Goal: Task Accomplishment & Management: Manage account settings

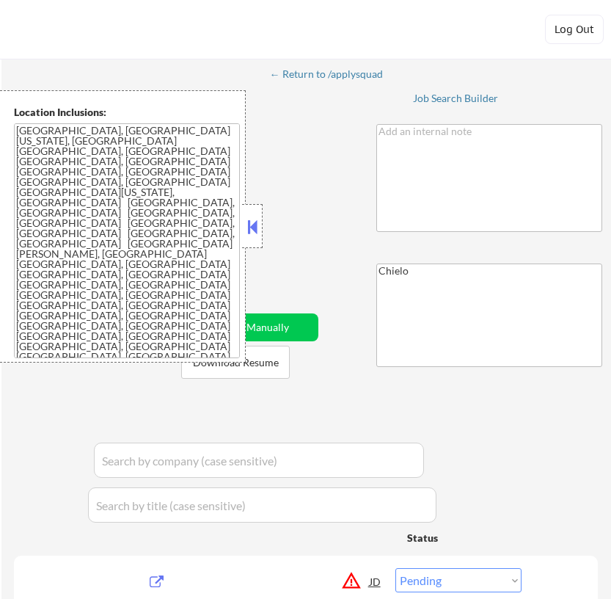
select select ""pending""
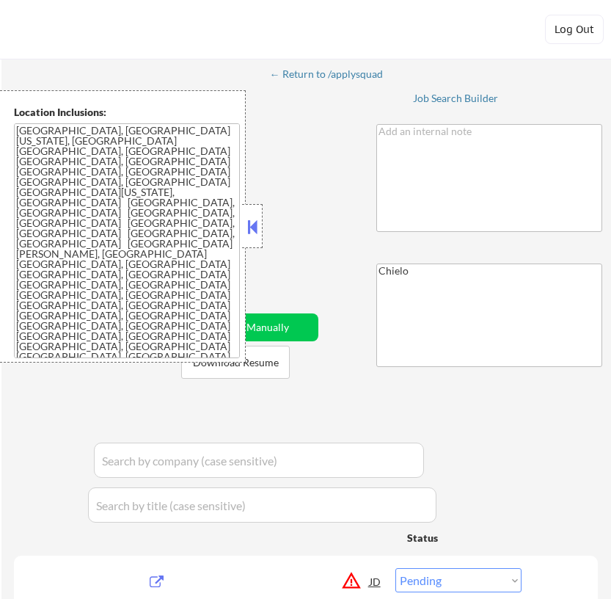
select select ""pending""
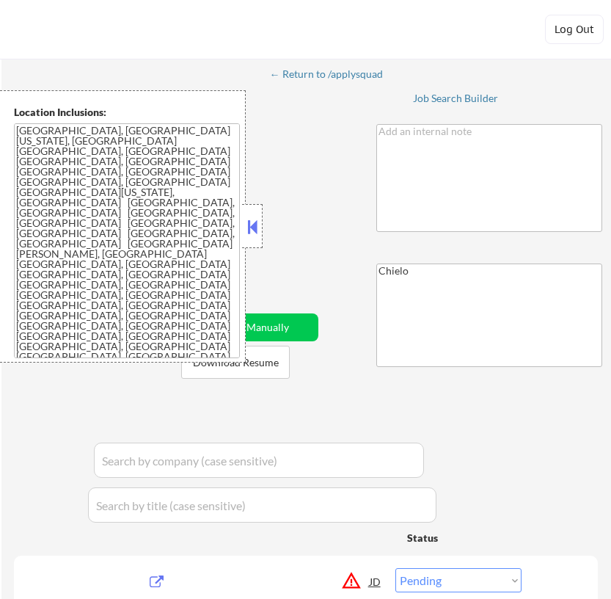
select select ""pending""
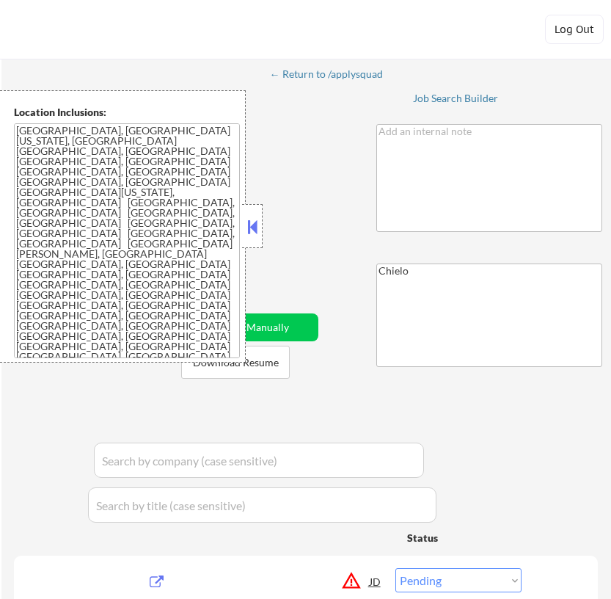
select select ""pending""
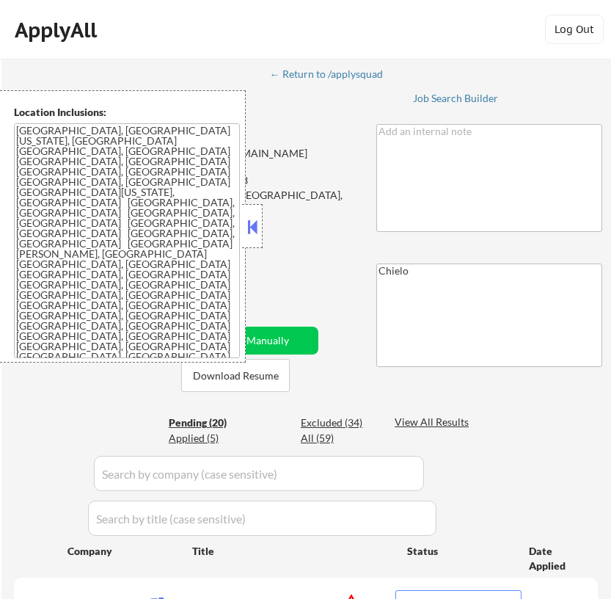
select select ""pending""
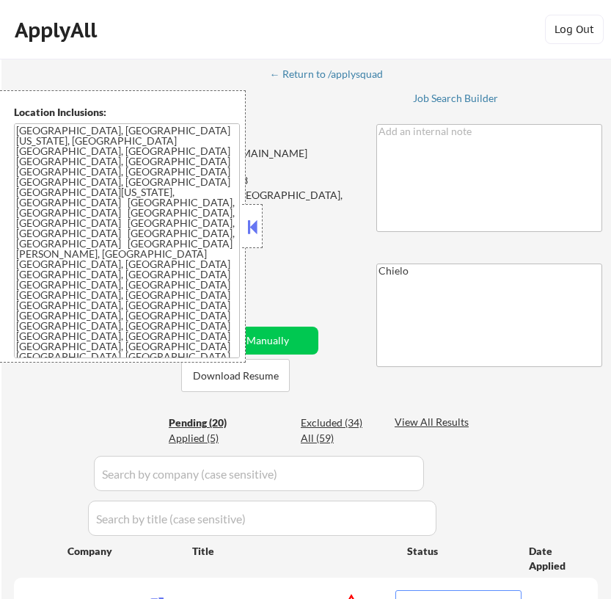
select select ""pending""
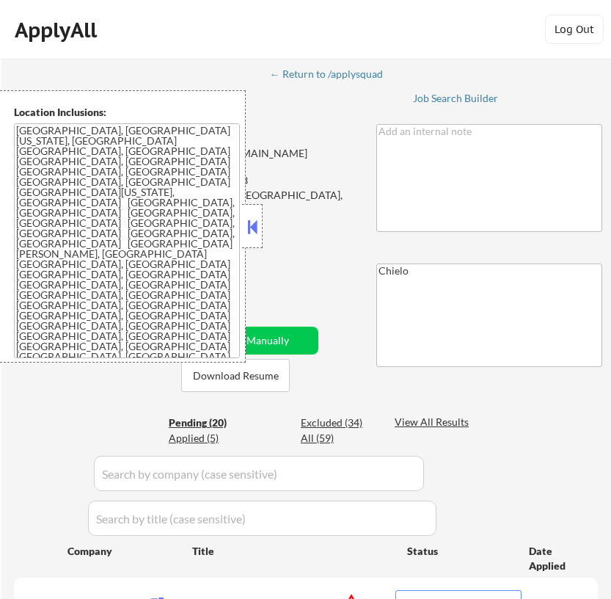
select select ""pending""
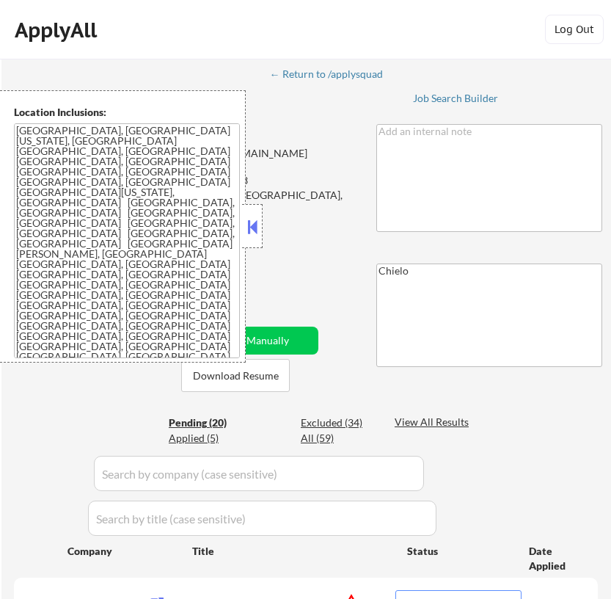
select select ""pending""
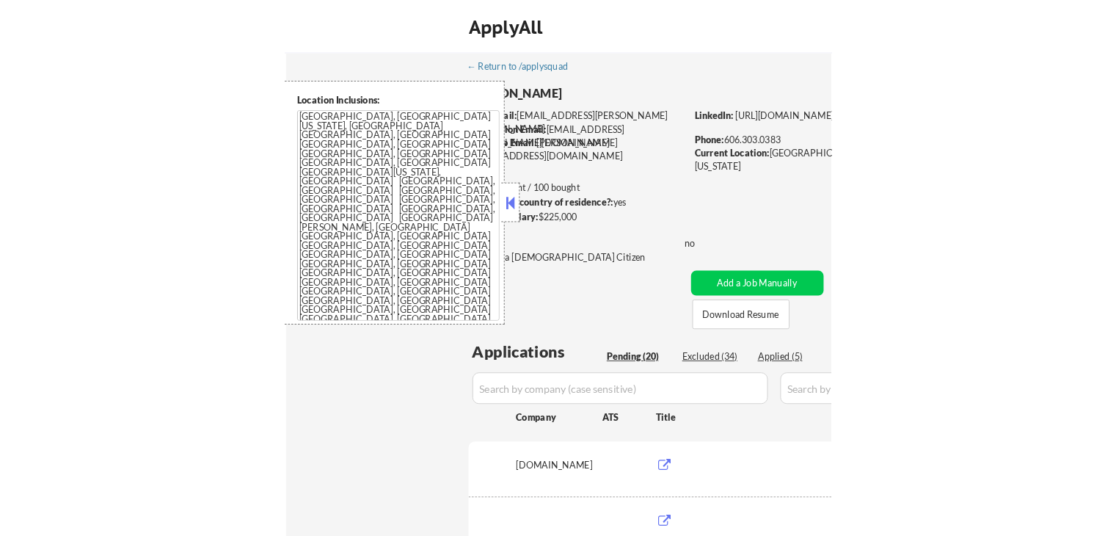
scroll to position [1001, 0]
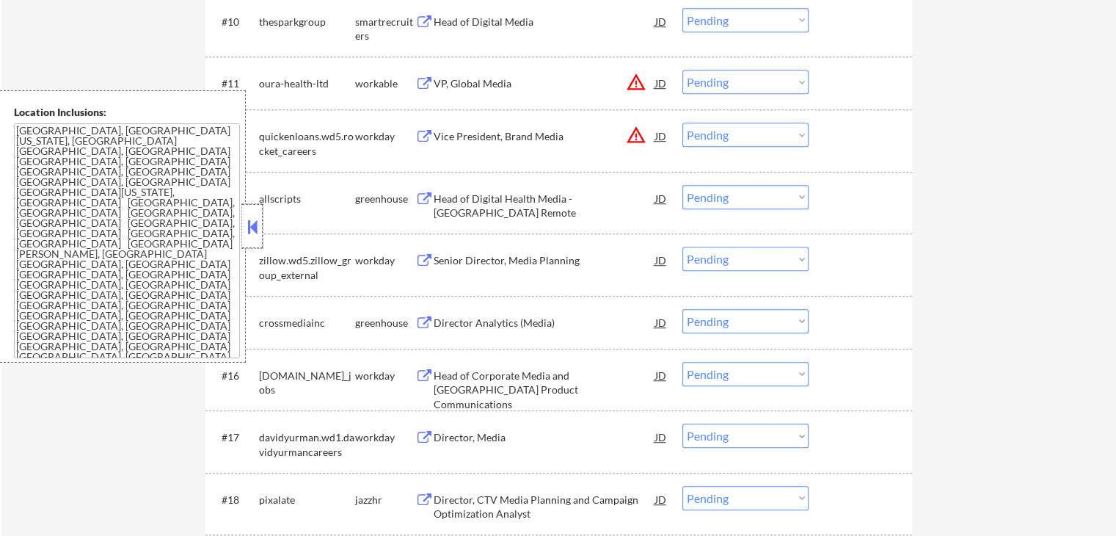
click at [260, 220] on div at bounding box center [252, 226] width 21 height 44
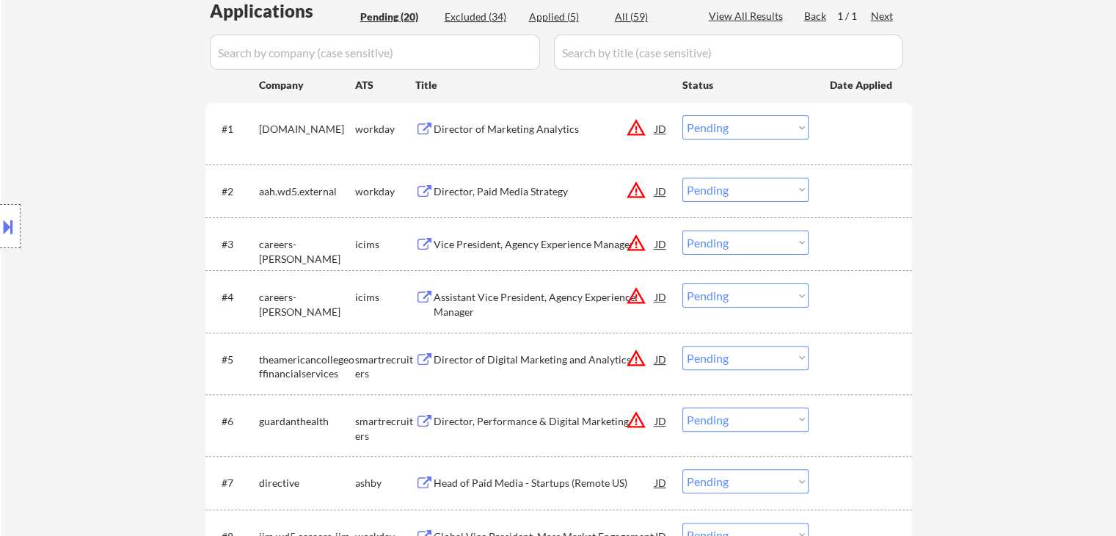
scroll to position [561, 0]
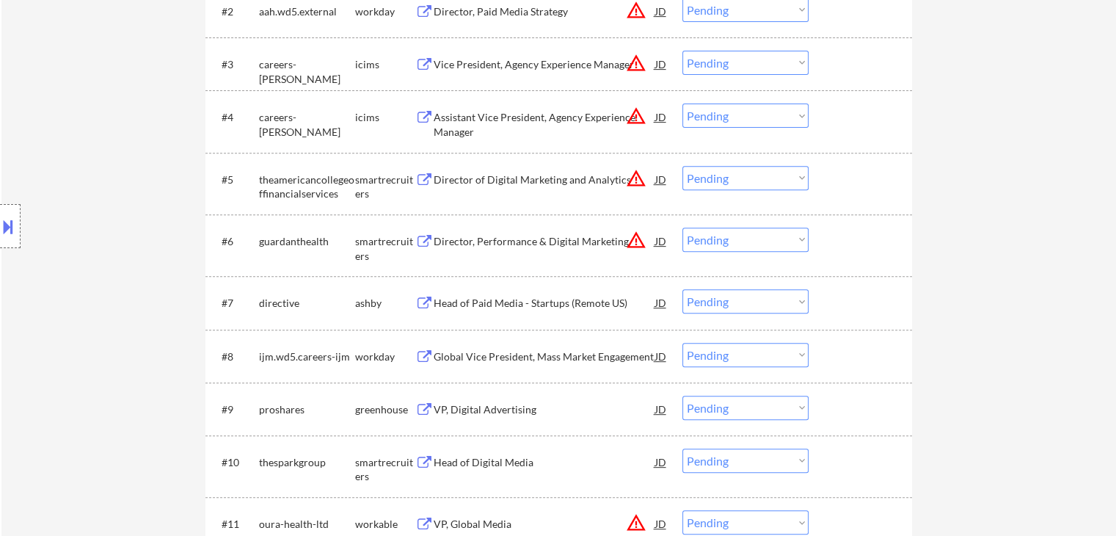
click at [610, 301] on select "Choose an option... Pending Applied Excluded (Questions) Excluded (Expired) Exc…" at bounding box center [745, 301] width 126 height 24
click at [610, 289] on select "Choose an option... Pending Applied Excluded (Questions) Excluded (Expired) Exc…" at bounding box center [745, 301] width 126 height 24
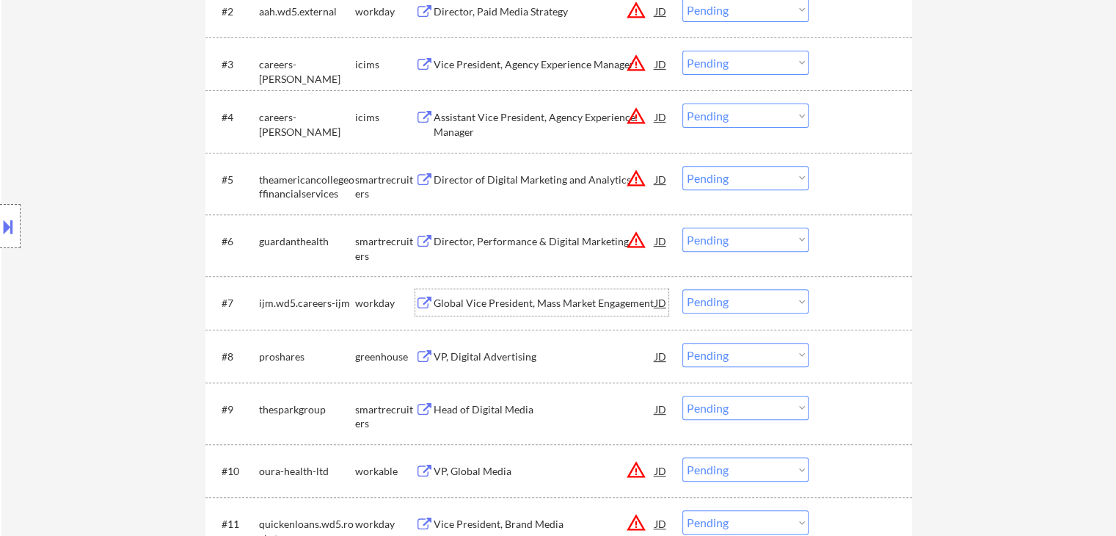
click at [505, 305] on div "Global Vice President, Mass Market Engagement" at bounding box center [545, 303] width 222 height 15
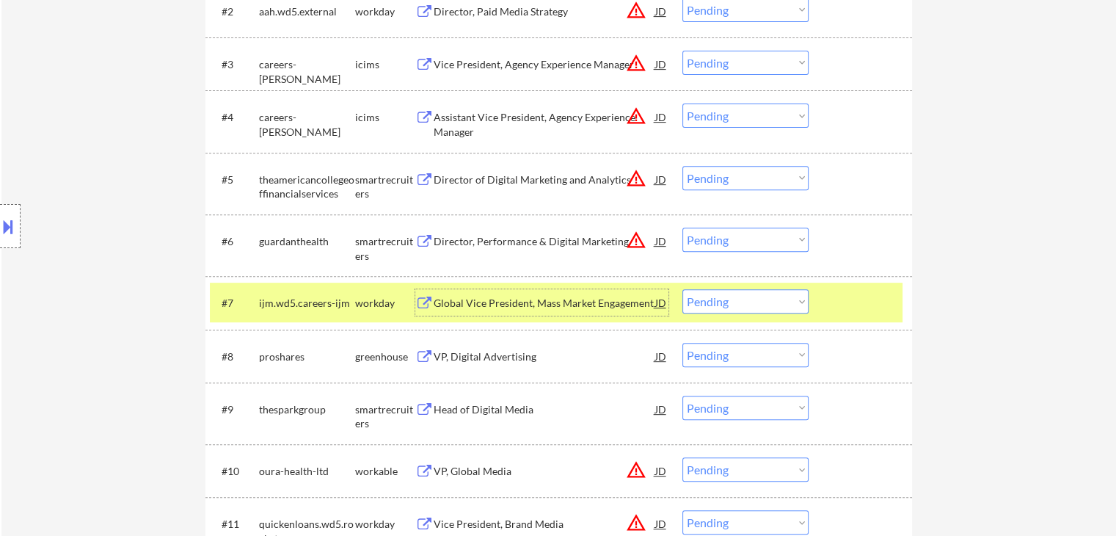
drag, startPoint x: 725, startPoint y: 304, endPoint x: 728, endPoint y: 312, distance: 8.9
click at [610, 304] on select "Choose an option... Pending Applied Excluded (Questions) Excluded (Expired) Exc…" at bounding box center [745, 301] width 126 height 24
click at [610, 289] on select "Choose an option... Pending Applied Excluded (Questions) Excluded (Expired) Exc…" at bounding box center [745, 301] width 126 height 24
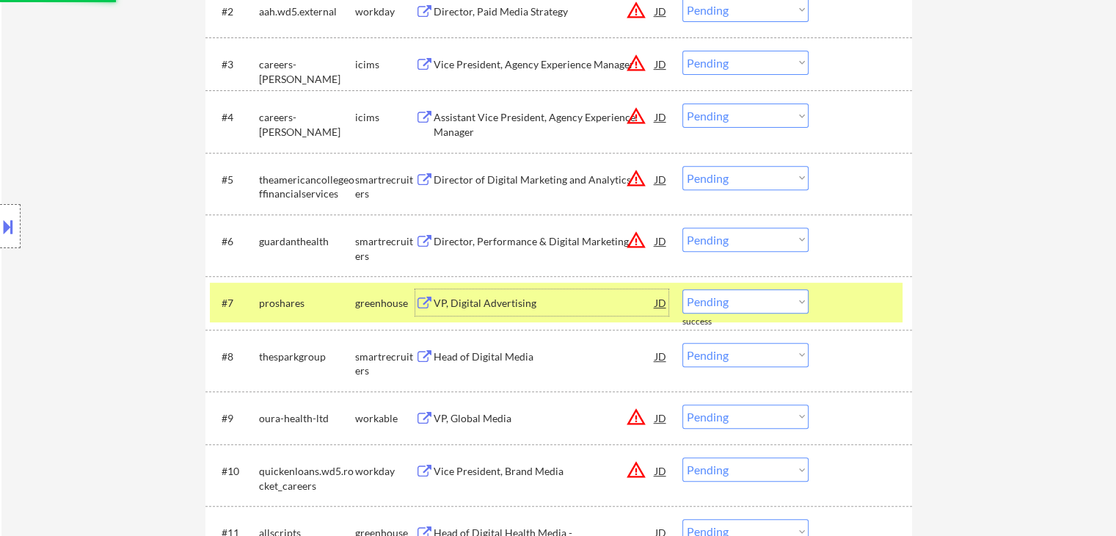
click at [501, 306] on div "VP, Digital Advertising" at bounding box center [545, 303] width 222 height 15
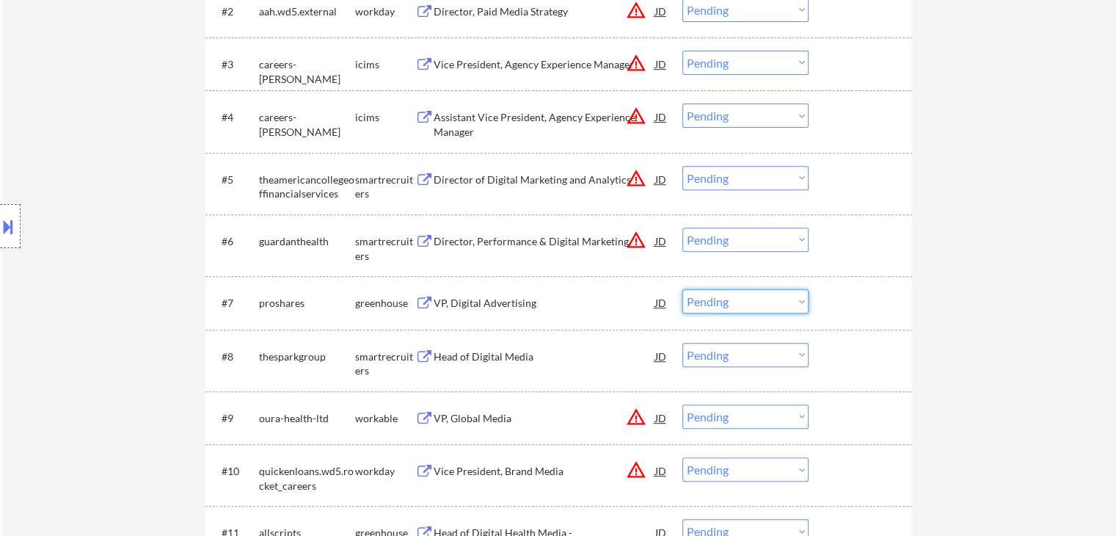
click at [610, 297] on select "Choose an option... Pending Applied Excluded (Questions) Excluded (Expired) Exc…" at bounding box center [745, 301] width 126 height 24
click at [610, 289] on select "Choose an option... Pending Applied Excluded (Questions) Excluded (Expired) Exc…" at bounding box center [745, 301] width 126 height 24
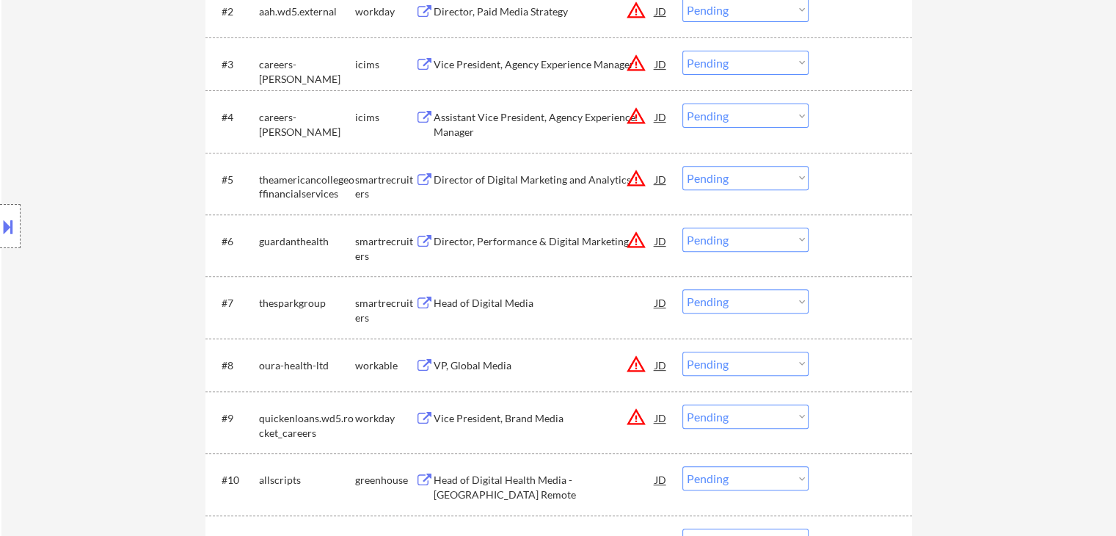
click at [515, 297] on div "Head of Digital Media" at bounding box center [545, 303] width 222 height 15
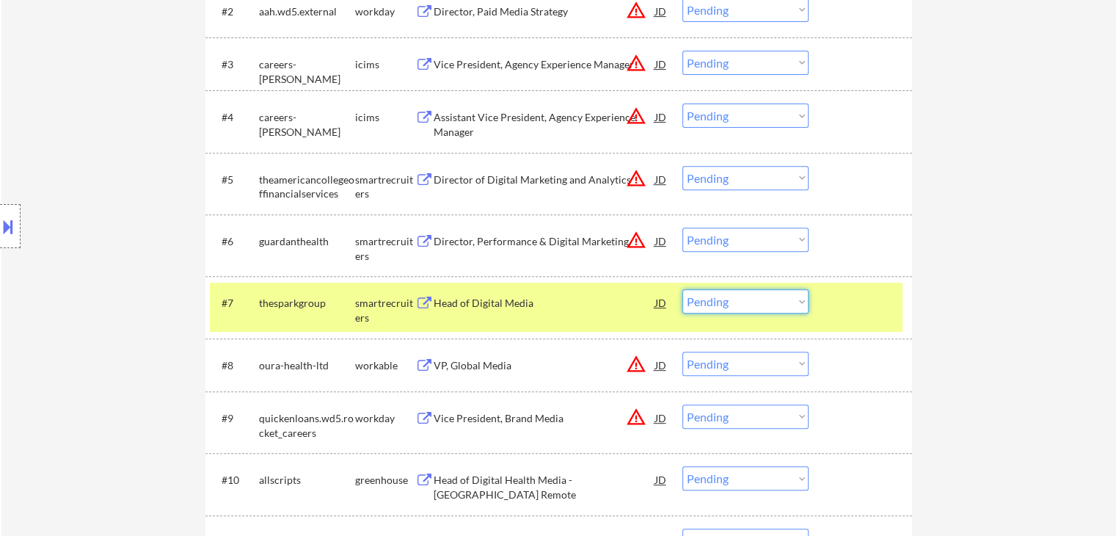
click at [610, 296] on select "Choose an option... Pending Applied Excluded (Questions) Excluded (Expired) Exc…" at bounding box center [745, 301] width 126 height 24
click at [610, 289] on select "Choose an option... Pending Applied Excluded (Questions) Excluded (Expired) Exc…" at bounding box center [745, 301] width 126 height 24
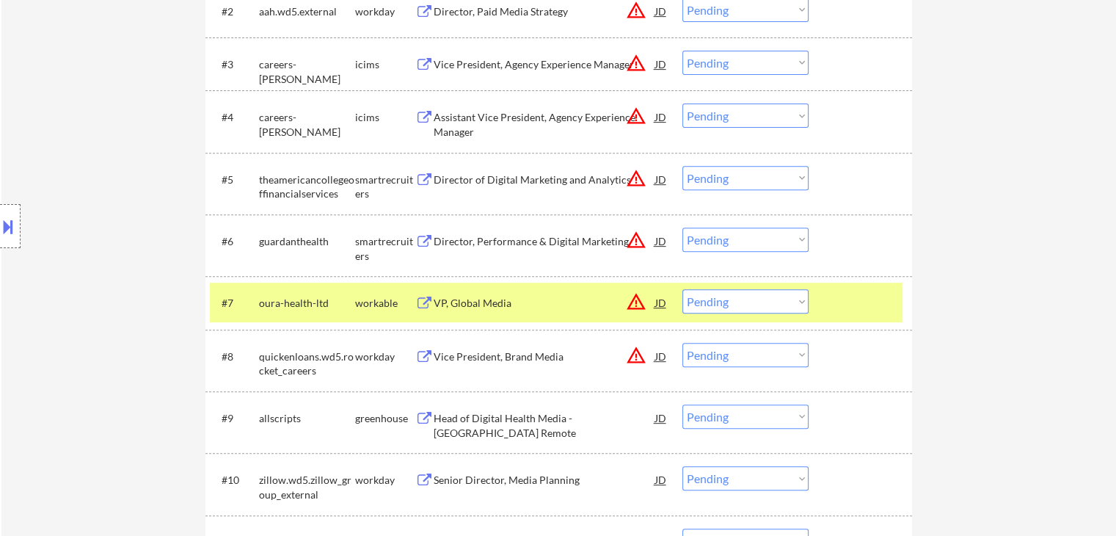
click at [560, 293] on div "VP, Global Media" at bounding box center [545, 302] width 222 height 26
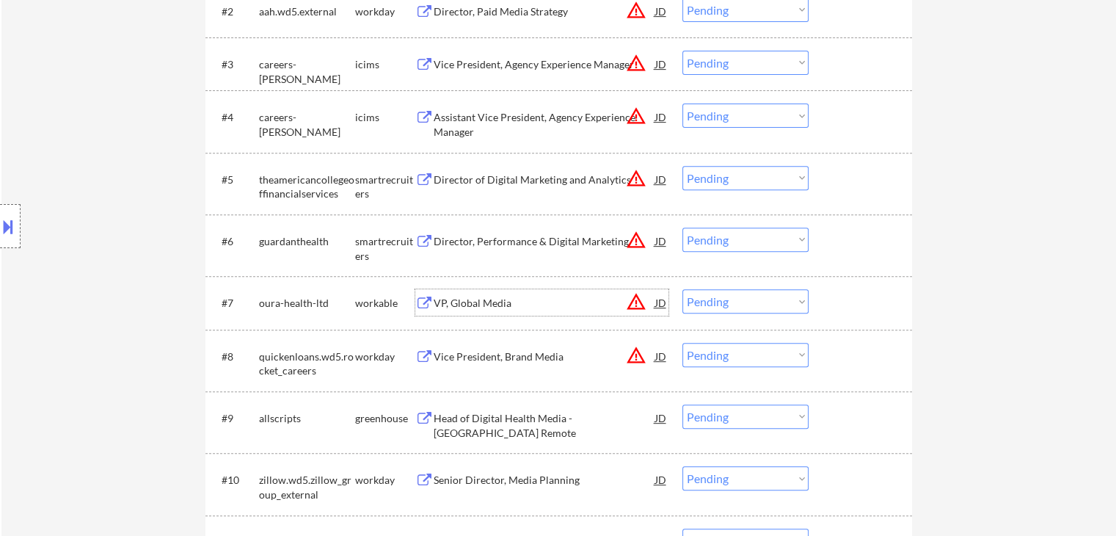
click at [610, 305] on select "Choose an option... Pending Applied Excluded (Questions) Excluded (Expired) Exc…" at bounding box center [745, 301] width 126 height 24
click at [610, 289] on select "Choose an option... Pending Applied Excluded (Questions) Excluded (Expired) Exc…" at bounding box center [745, 301] width 126 height 24
select select ""pending""
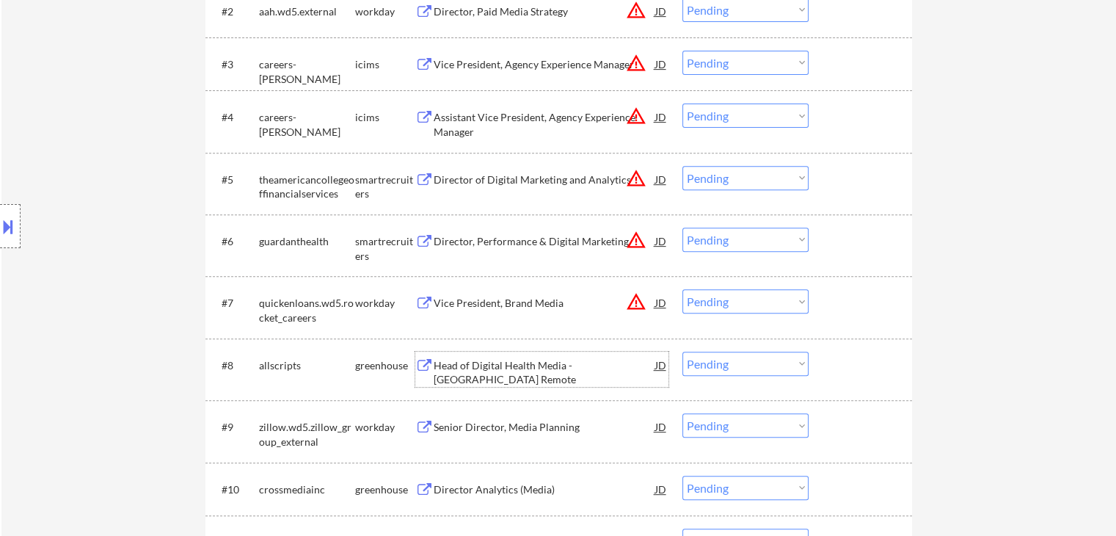
click at [457, 361] on div "Head of Digital Health Media - [GEOGRAPHIC_DATA] Remote" at bounding box center [545, 372] width 222 height 29
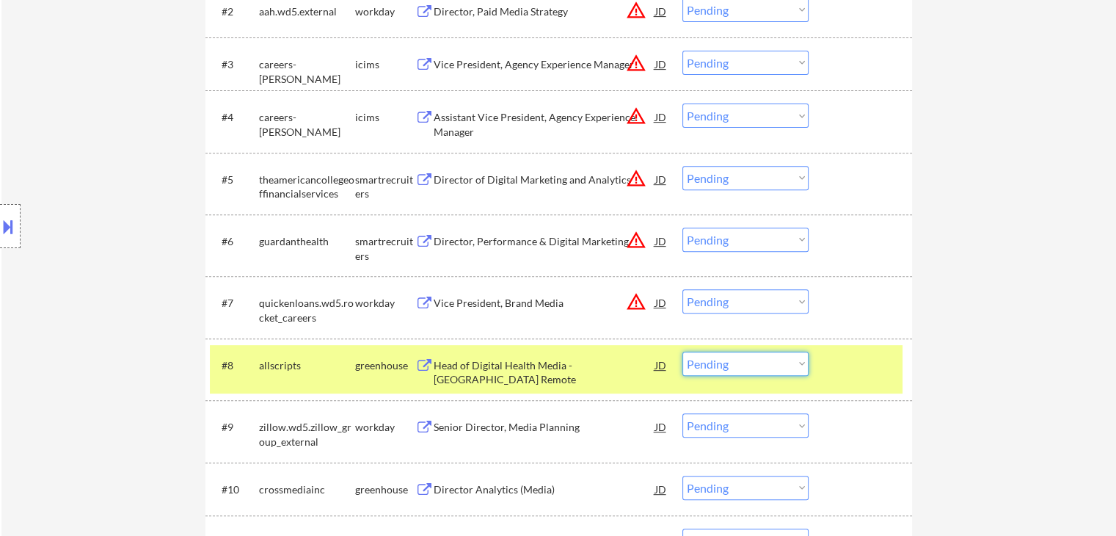
drag, startPoint x: 748, startPoint y: 362, endPoint x: 756, endPoint y: 368, distance: 9.9
click at [610, 362] on select "Choose an option... Pending Applied Excluded (Questions) Excluded (Expired) Exc…" at bounding box center [745, 363] width 126 height 24
drag, startPoint x: 722, startPoint y: 369, endPoint x: 731, endPoint y: 368, distance: 8.9
click at [610, 369] on select "Choose an option... Pending Applied Excluded (Questions) Excluded (Expired) Exc…" at bounding box center [745, 363] width 126 height 24
click at [610, 351] on select "Choose an option... Pending Applied Excluded (Questions) Excluded (Expired) Exc…" at bounding box center [745, 363] width 126 height 24
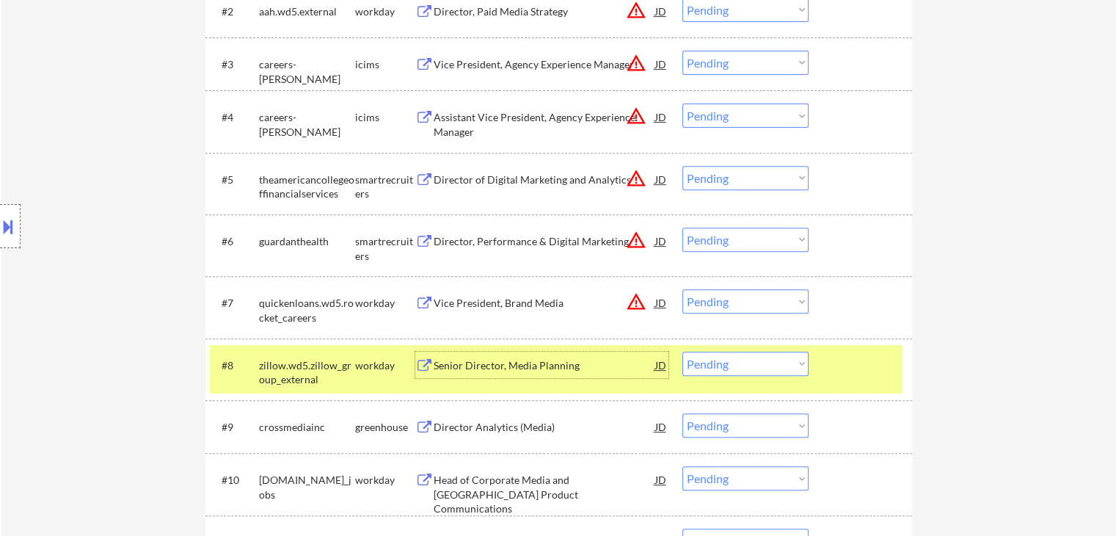
click at [514, 375] on div "Senior Director, Media Planning" at bounding box center [545, 364] width 222 height 26
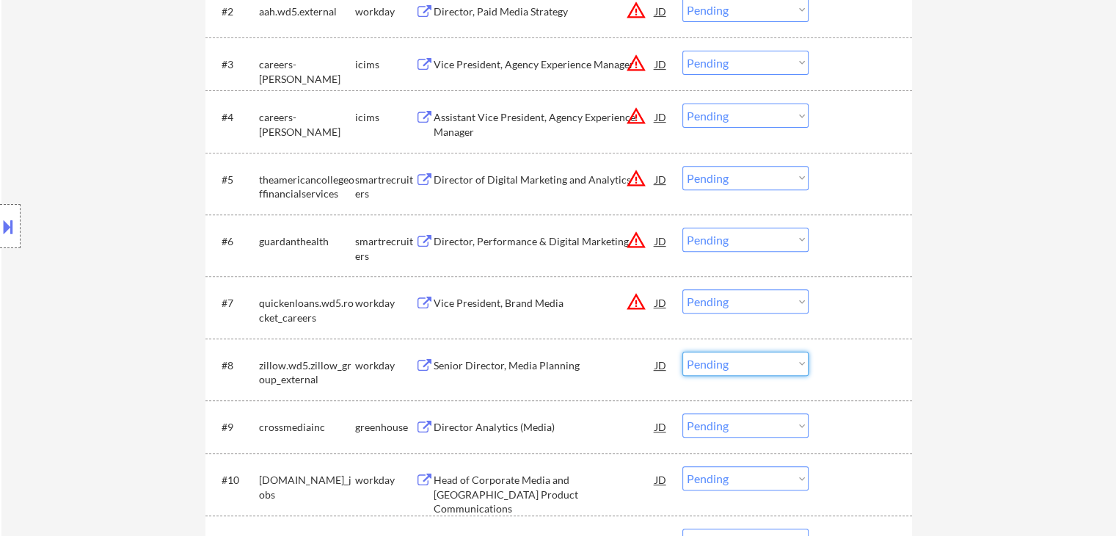
click at [610, 367] on select "Choose an option... Pending Applied Excluded (Questions) Excluded (Expired) Exc…" at bounding box center [745, 363] width 126 height 24
click at [610, 351] on select "Choose an option... Pending Applied Excluded (Questions) Excluded (Expired) Exc…" at bounding box center [745, 363] width 126 height 24
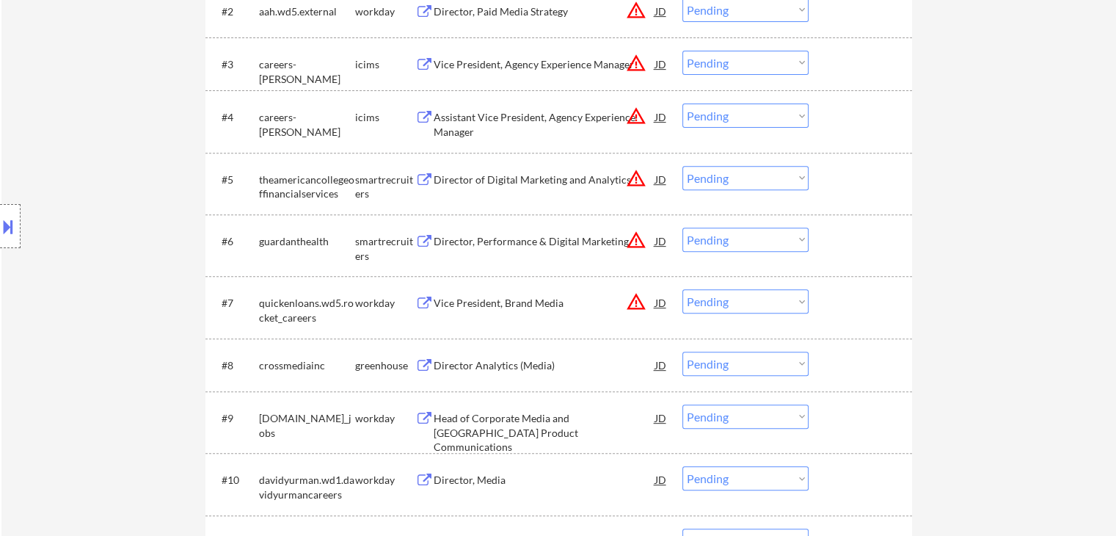
click at [543, 385] on div "#8 crossmediainc greenhouse Director Analytics (Media) JD warning_amber Choose …" at bounding box center [558, 364] width 706 height 53
click at [514, 368] on div "Director Analytics (Media)" at bounding box center [545, 365] width 222 height 15
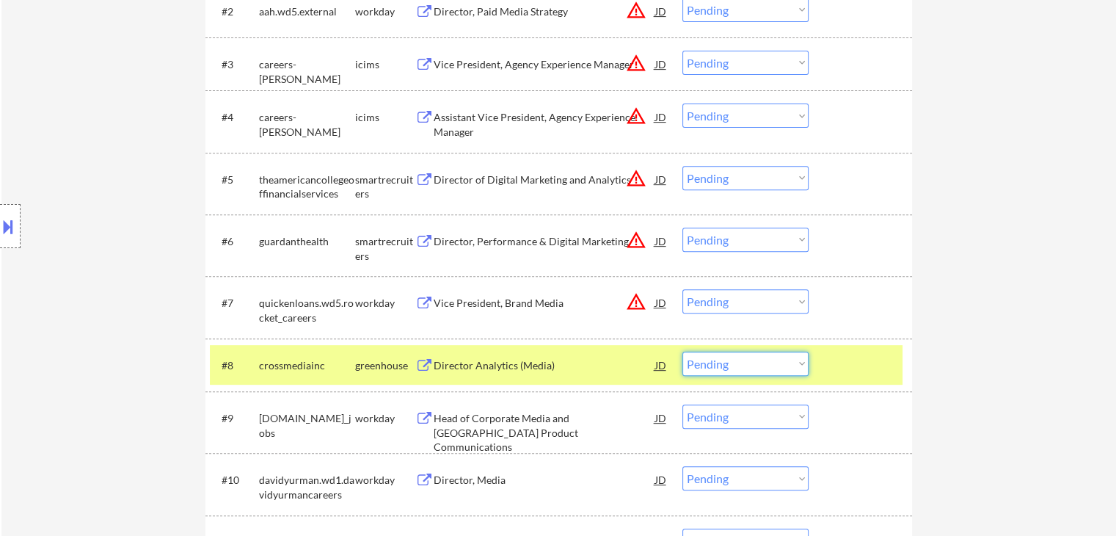
drag, startPoint x: 725, startPoint y: 359, endPoint x: 739, endPoint y: 318, distance: 43.4
click at [610, 318] on div "#1 [DOMAIN_NAME] workday Director of Marketing Analytics JD warning_amber Choos…" at bounding box center [558, 307] width 706 height 768
click at [610, 351] on select "Choose an option... Pending Applied Excluded (Questions) Excluded (Expired) Exc…" at bounding box center [745, 363] width 126 height 24
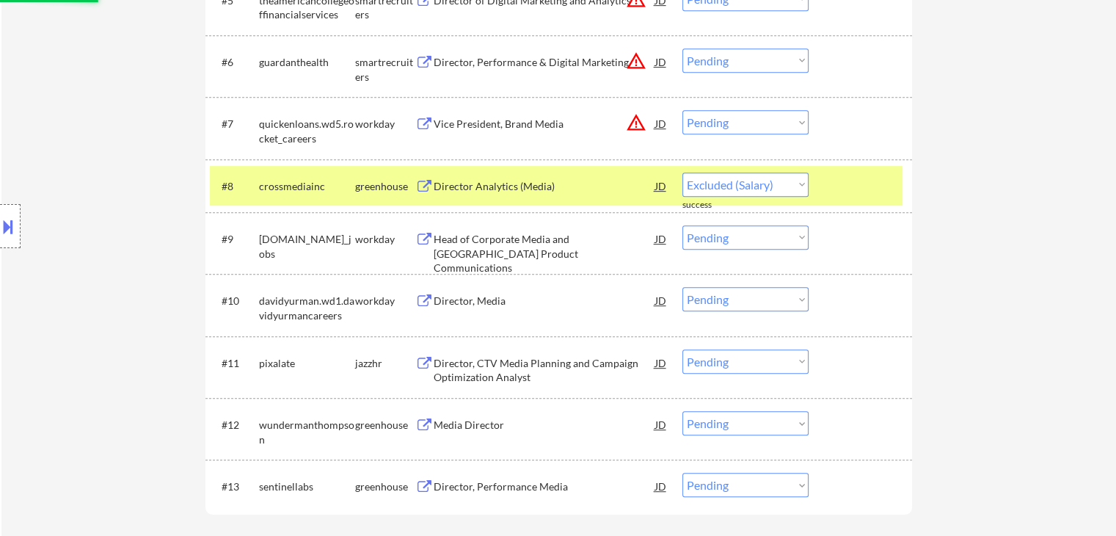
scroll to position [743, 0]
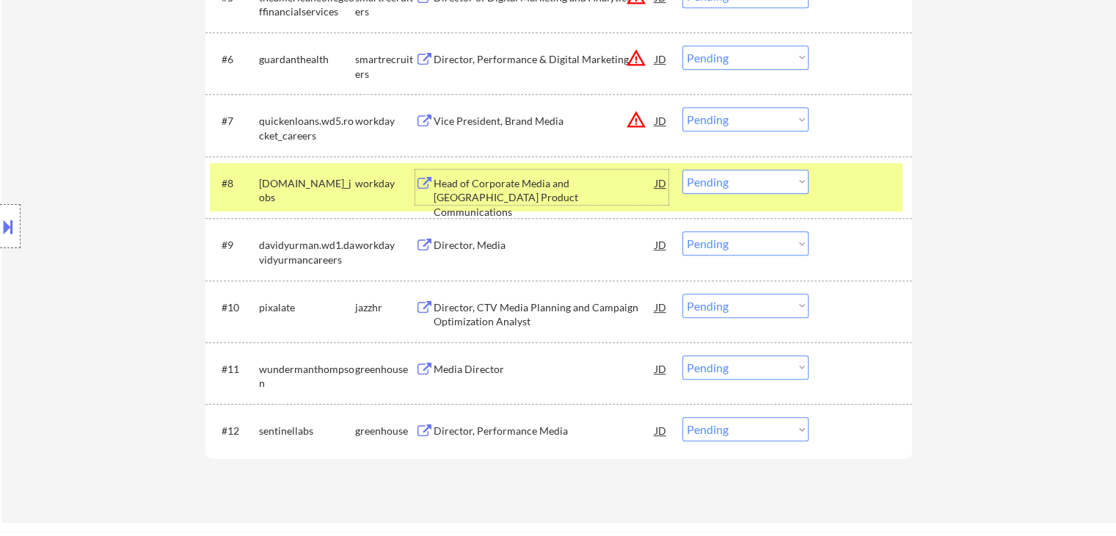
click at [523, 193] on div "Head of Corporate Media and [GEOGRAPHIC_DATA] Product Communications" at bounding box center [545, 197] width 222 height 43
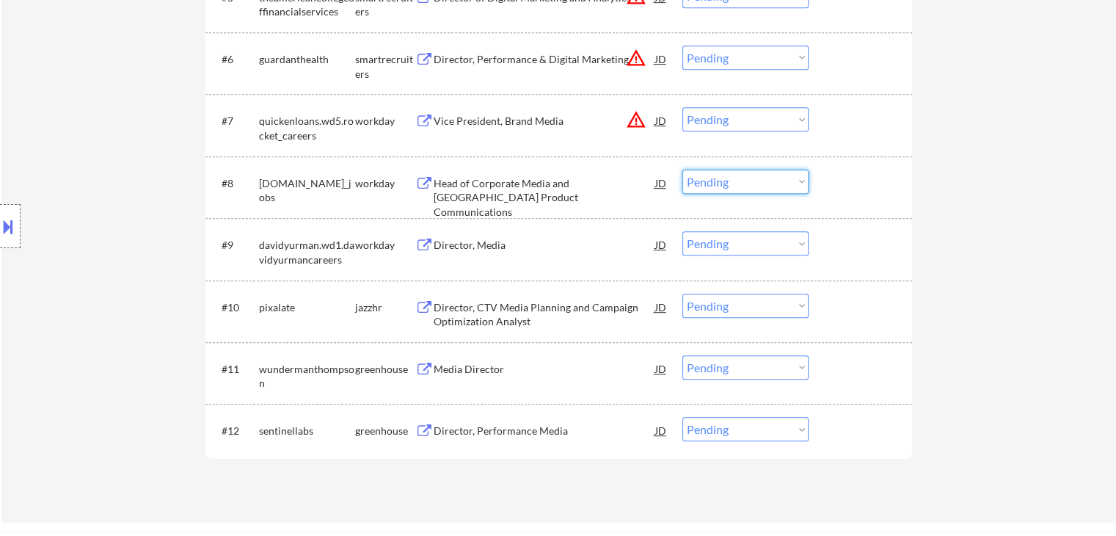
drag, startPoint x: 730, startPoint y: 182, endPoint x: 734, endPoint y: 263, distance: 81.5
click at [610, 263] on div "#1 [DOMAIN_NAME] workday Director of Marketing Analytics JD warning_amber Choos…" at bounding box center [558, 98] width 706 height 715
click at [610, 169] on select "Choose an option... Pending Applied Excluded (Questions) Excluded (Expired) Exc…" at bounding box center [745, 181] width 126 height 24
select select ""pending""
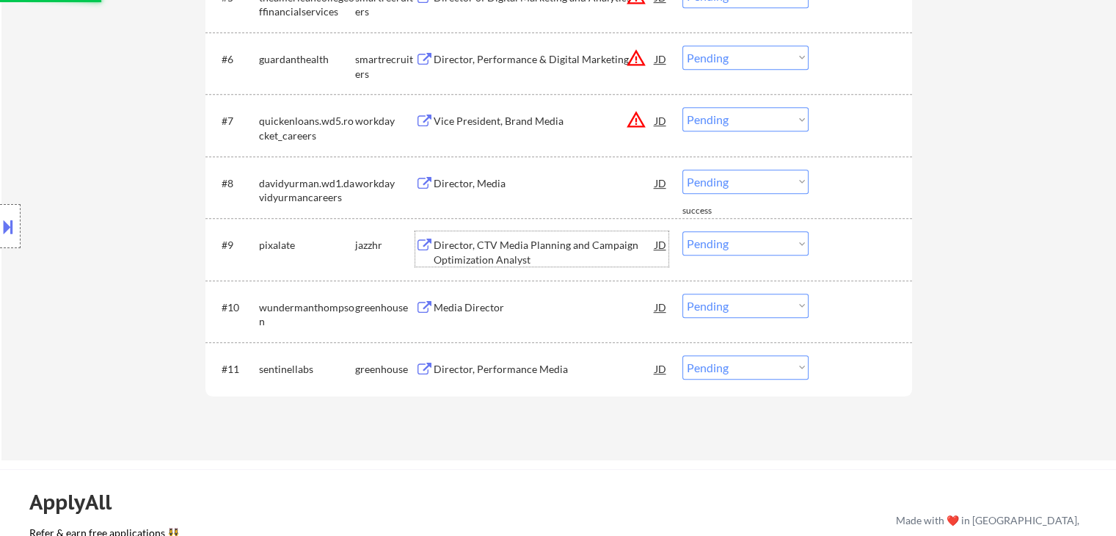
click at [512, 244] on div "Director, CTV Media Planning and Campaign Optimization Analyst" at bounding box center [545, 252] width 222 height 29
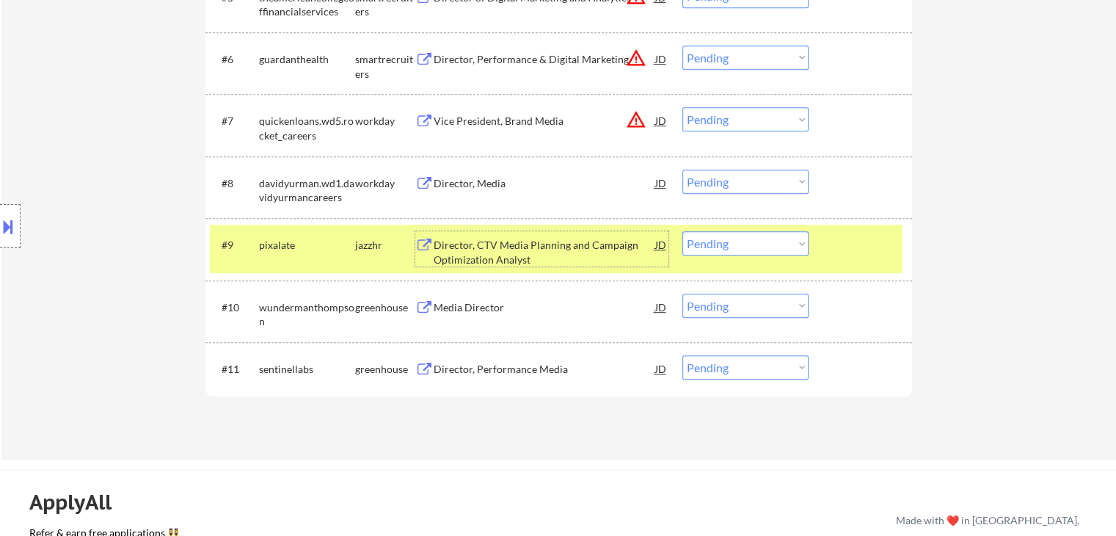
click at [610, 245] on select "Choose an option... Pending Applied Excluded (Questions) Excluded (Expired) Exc…" at bounding box center [745, 243] width 126 height 24
click at [610, 231] on select "Choose an option... Pending Applied Excluded (Questions) Excluded (Expired) Exc…" at bounding box center [745, 243] width 126 height 24
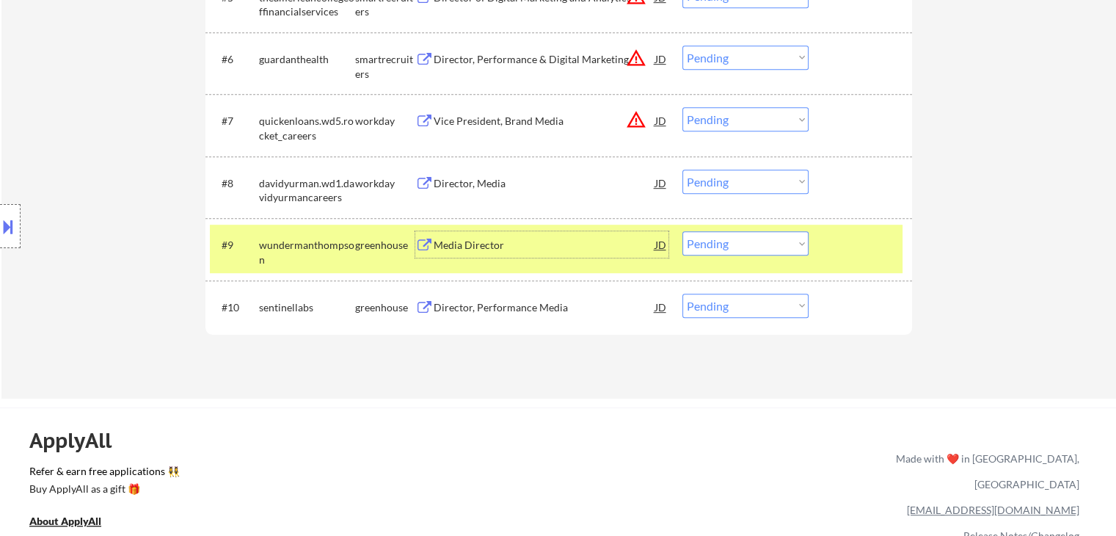
click at [529, 247] on div "Media Director" at bounding box center [545, 245] width 222 height 15
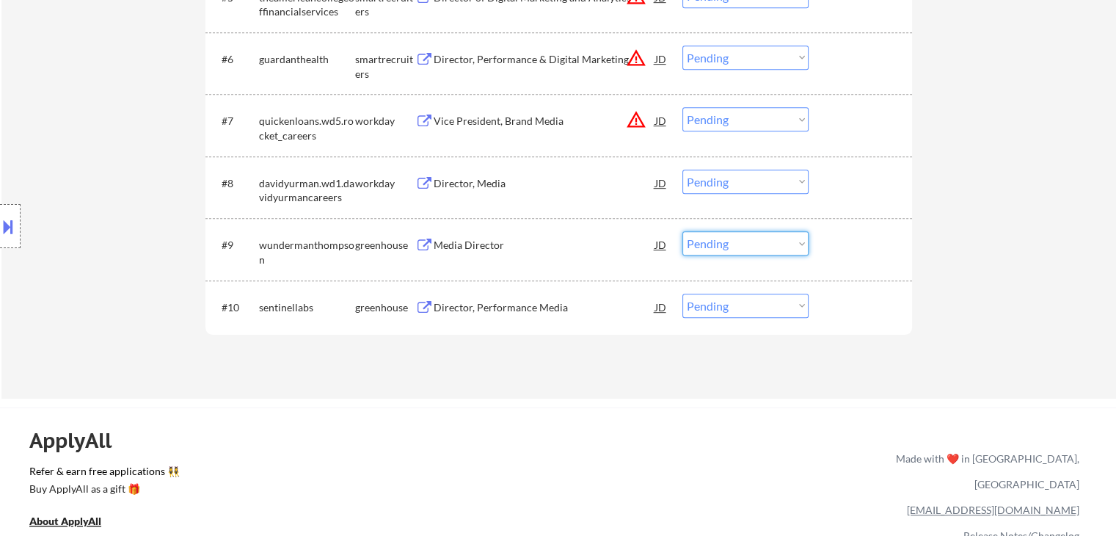
click at [610, 250] on select "Choose an option... Pending Applied Excluded (Questions) Excluded (Expired) Exc…" at bounding box center [745, 243] width 126 height 24
click at [610, 231] on select "Choose an option... Pending Applied Excluded (Questions) Excluded (Expired) Exc…" at bounding box center [745, 243] width 126 height 24
select select ""pending""
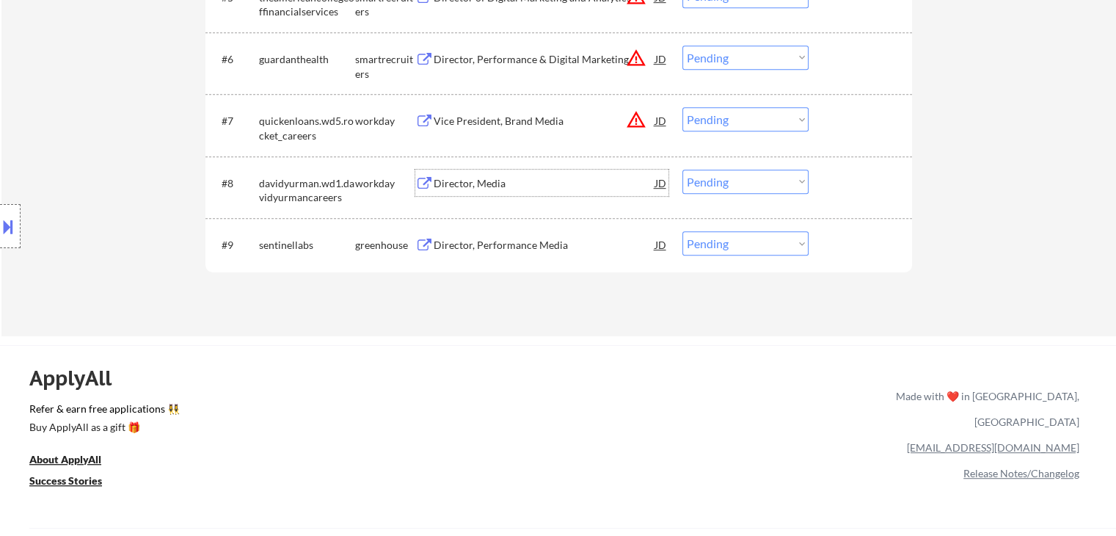
click at [513, 181] on div "Director, Media" at bounding box center [545, 183] width 222 height 15
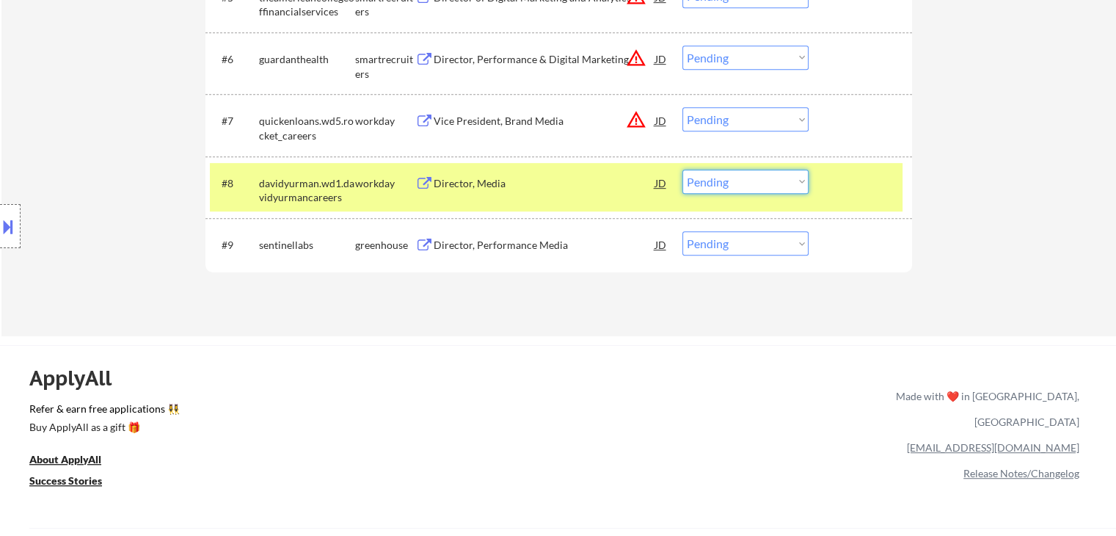
click at [610, 183] on select "Choose an option... Pending Applied Excluded (Questions) Excluded (Expired) Exc…" at bounding box center [745, 181] width 126 height 24
click at [610, 169] on select "Choose an option... Pending Applied Excluded (Questions) Excluded (Expired) Exc…" at bounding box center [745, 181] width 126 height 24
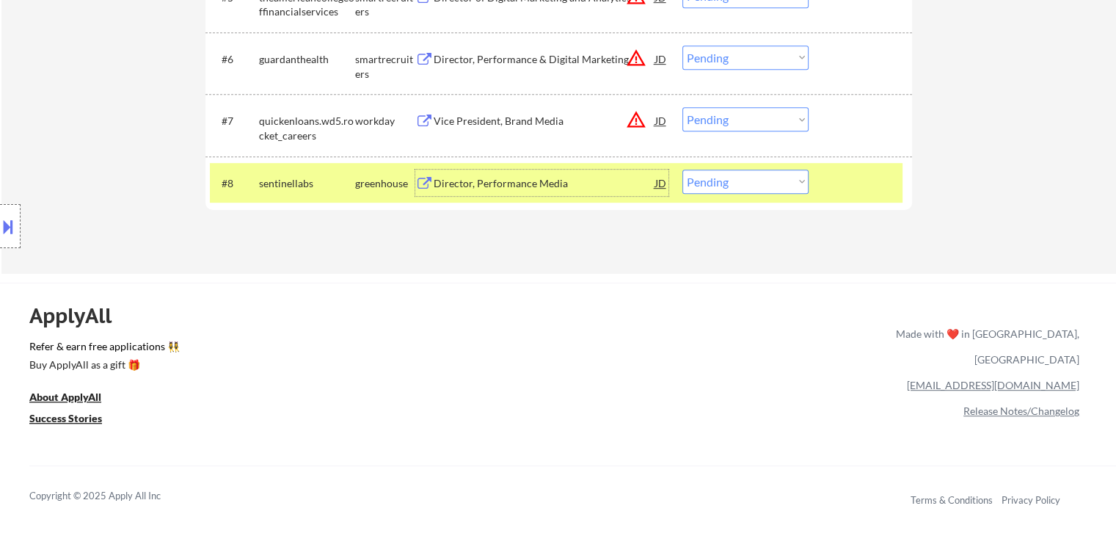
click at [582, 191] on div "Director, Performance Media" at bounding box center [545, 182] width 222 height 26
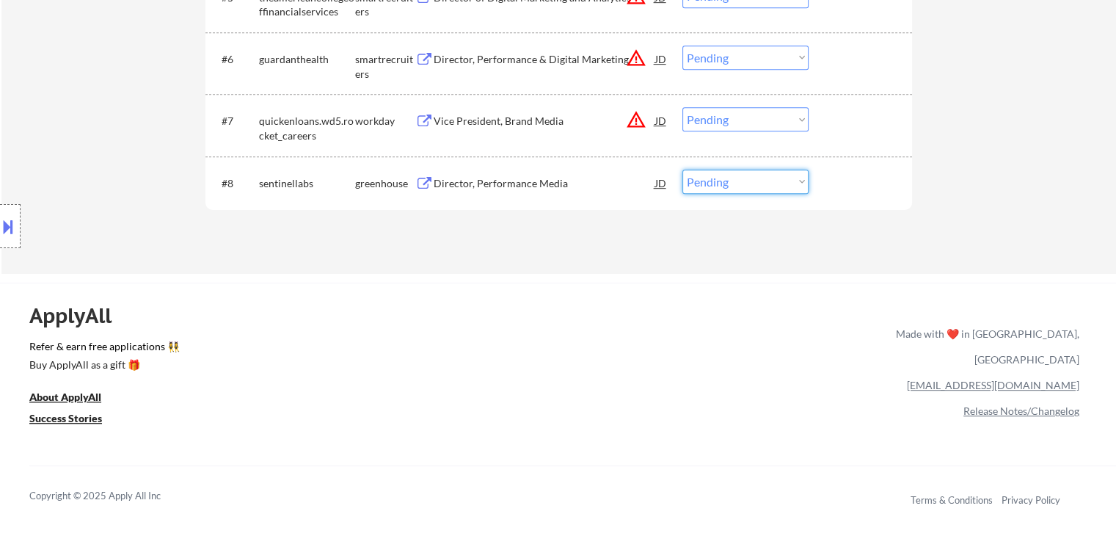
click at [610, 180] on select "Choose an option... Pending Applied Excluded (Questions) Excluded (Expired) Exc…" at bounding box center [745, 181] width 126 height 24
select select ""applied""
click at [610, 169] on select "Choose an option... Pending Applied Excluded (Questions) Excluded (Expired) Exc…" at bounding box center [745, 181] width 126 height 24
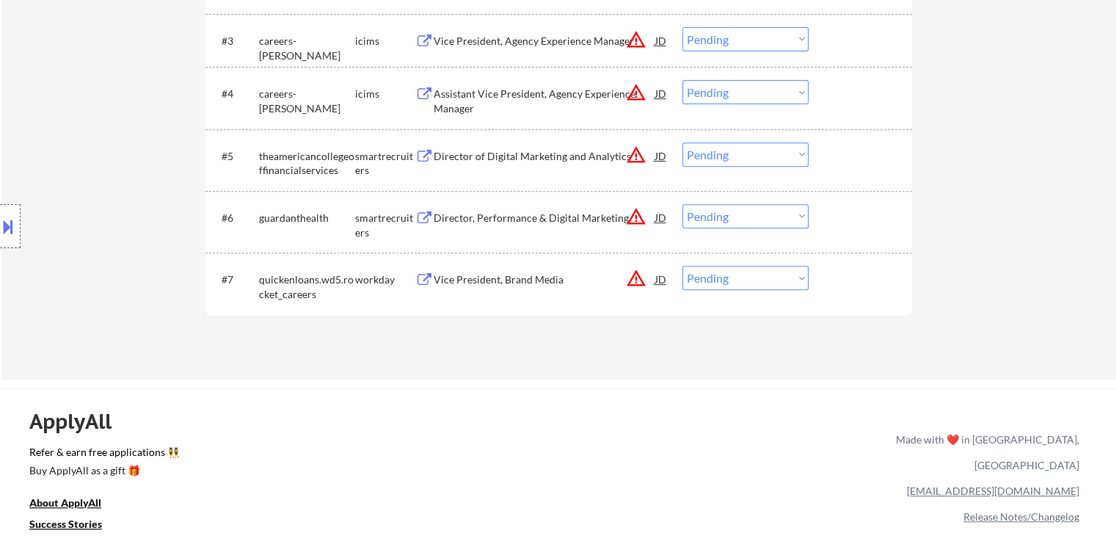
scroll to position [587, 0]
click at [544, 281] on div "Vice President, Brand Media" at bounding box center [545, 277] width 222 height 15
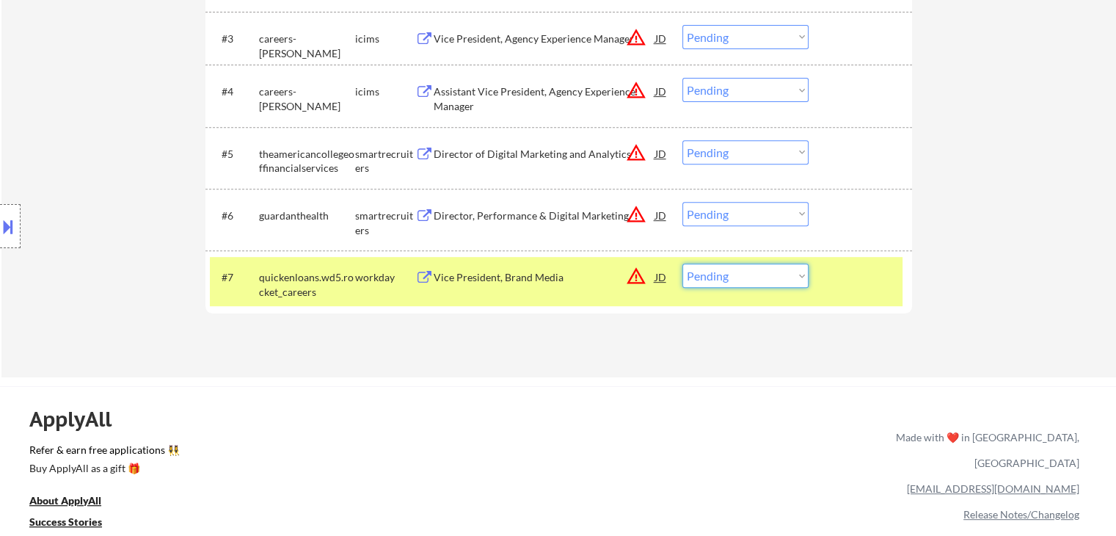
click at [610, 266] on select "Choose an option... Pending Applied Excluded (Questions) Excluded (Expired) Exc…" at bounding box center [745, 275] width 126 height 24
select select ""excluded__expired_""
click at [610, 263] on select "Choose an option... Pending Applied Excluded (Questions) Excluded (Expired) Exc…" at bounding box center [745, 275] width 126 height 24
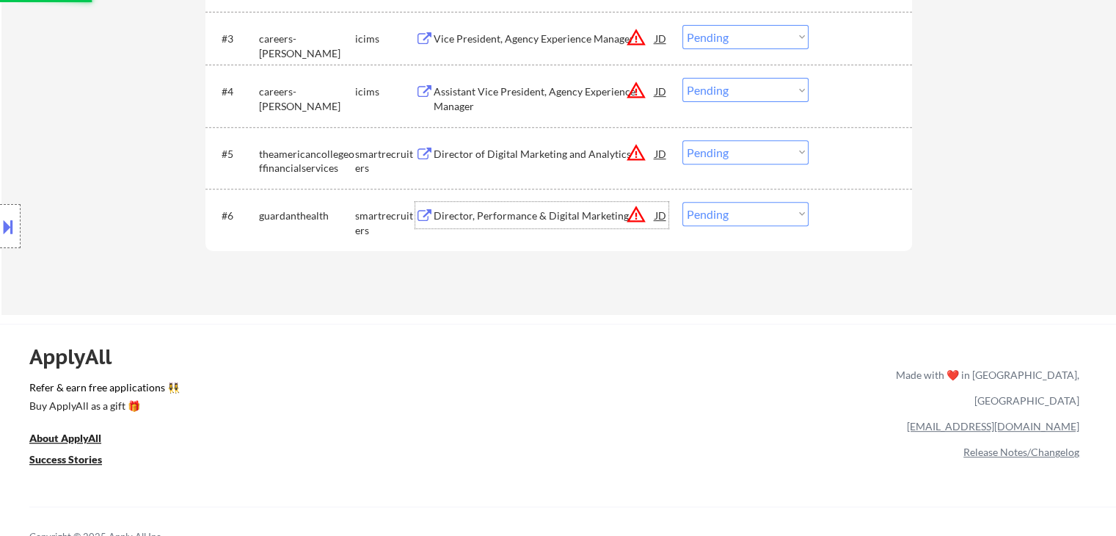
click at [541, 208] on div "Director, Performance & Digital Marketing" at bounding box center [545, 215] width 222 height 15
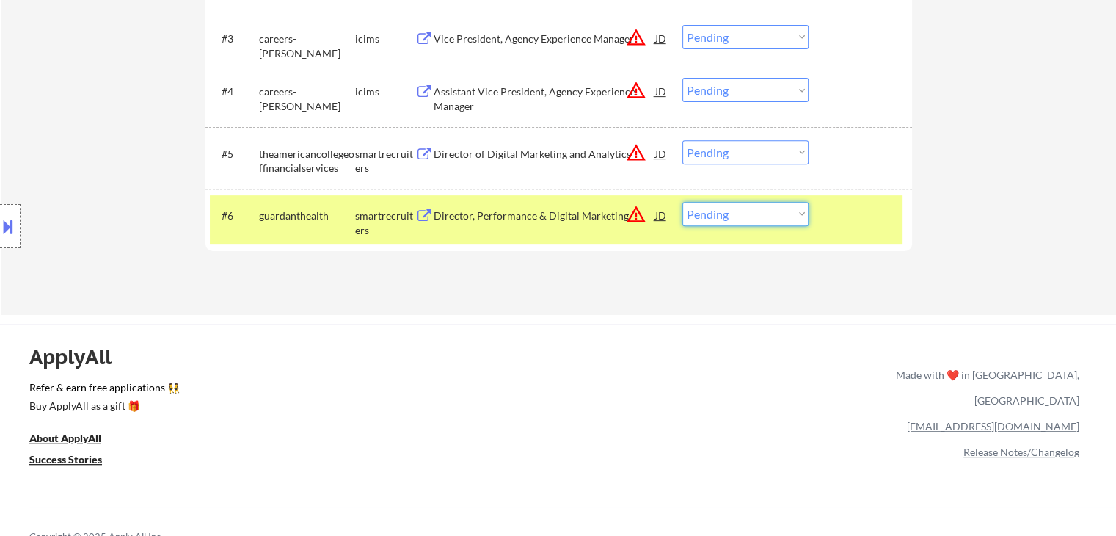
click at [610, 222] on select "Choose an option... Pending Applied Excluded (Questions) Excluded (Expired) Exc…" at bounding box center [745, 214] width 126 height 24
select select ""applied""
click at [610, 202] on select "Choose an option... Pending Applied Excluded (Questions) Excluded (Expired) Exc…" at bounding box center [745, 214] width 126 height 24
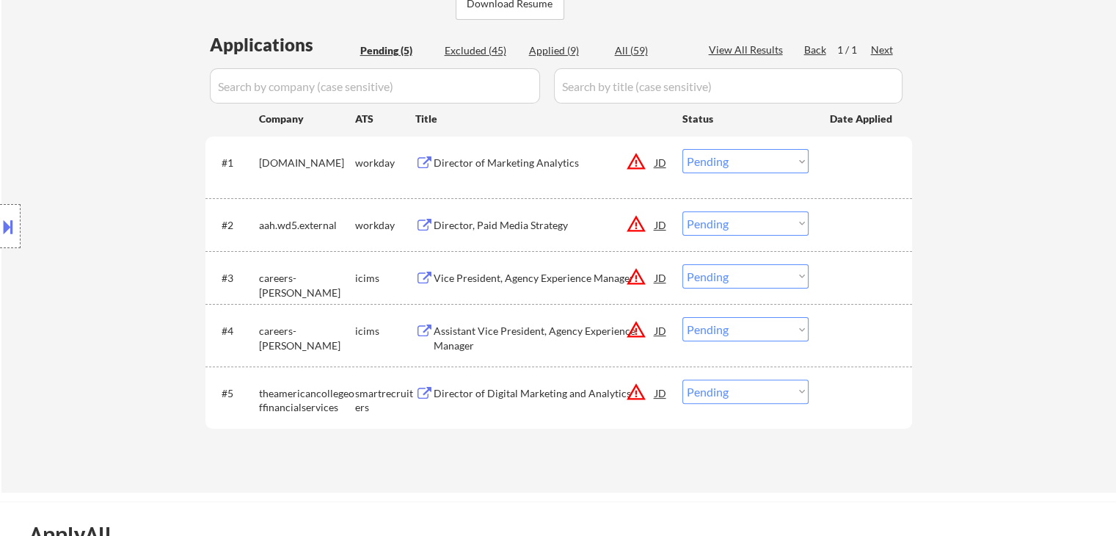
scroll to position [349, 0]
click at [519, 158] on div "Director of Marketing Analytics" at bounding box center [545, 161] width 222 height 15
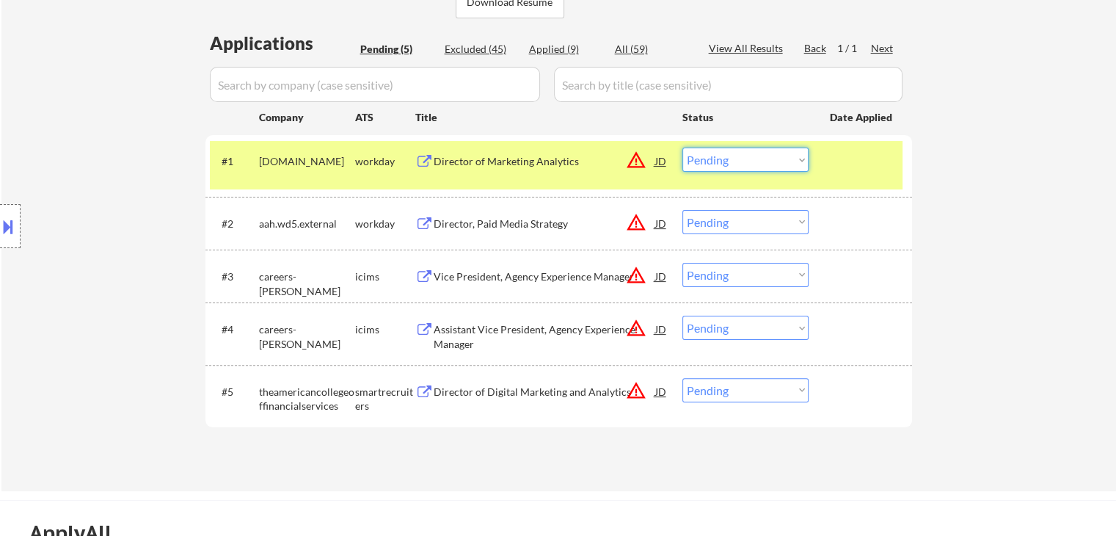
click at [610, 156] on select "Choose an option... Pending Applied Excluded (Questions) Excluded (Expired) Exc…" at bounding box center [745, 159] width 126 height 24
click at [610, 147] on select "Choose an option... Pending Applied Excluded (Questions) Excluded (Expired) Exc…" at bounding box center [745, 159] width 126 height 24
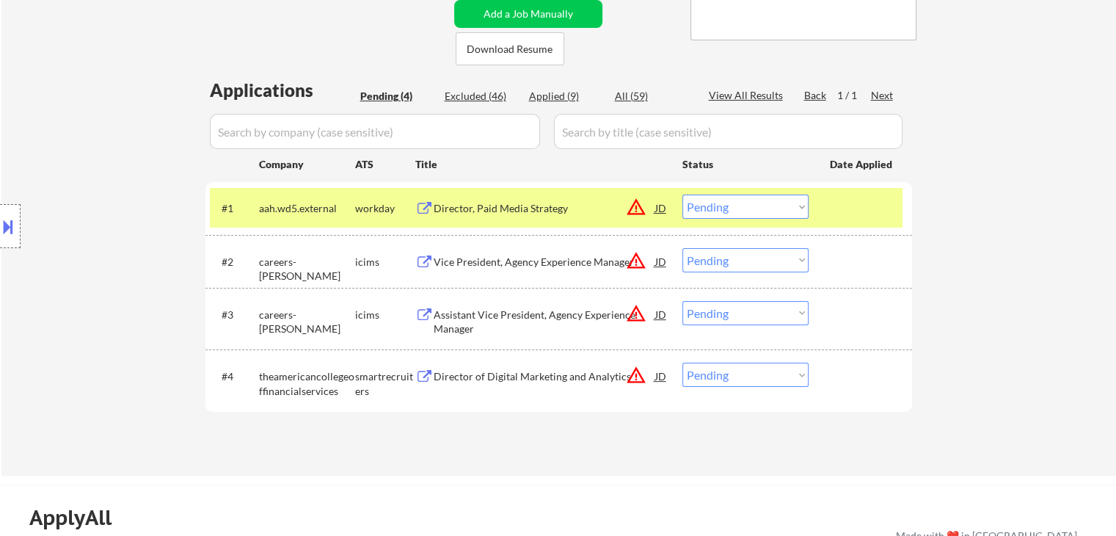
scroll to position [299, 0]
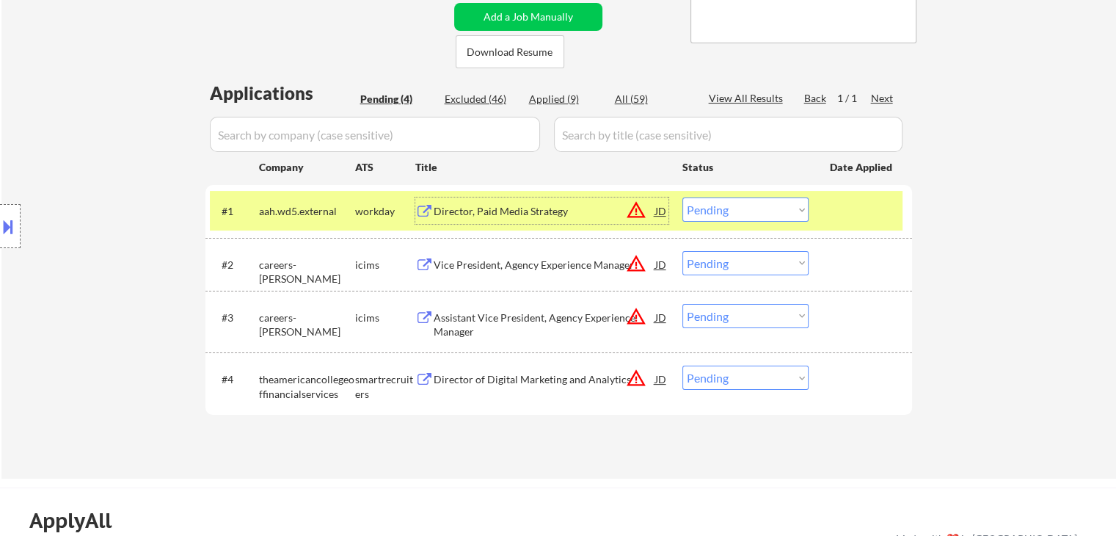
click at [504, 202] on div "Director, Paid Media Strategy" at bounding box center [545, 210] width 222 height 26
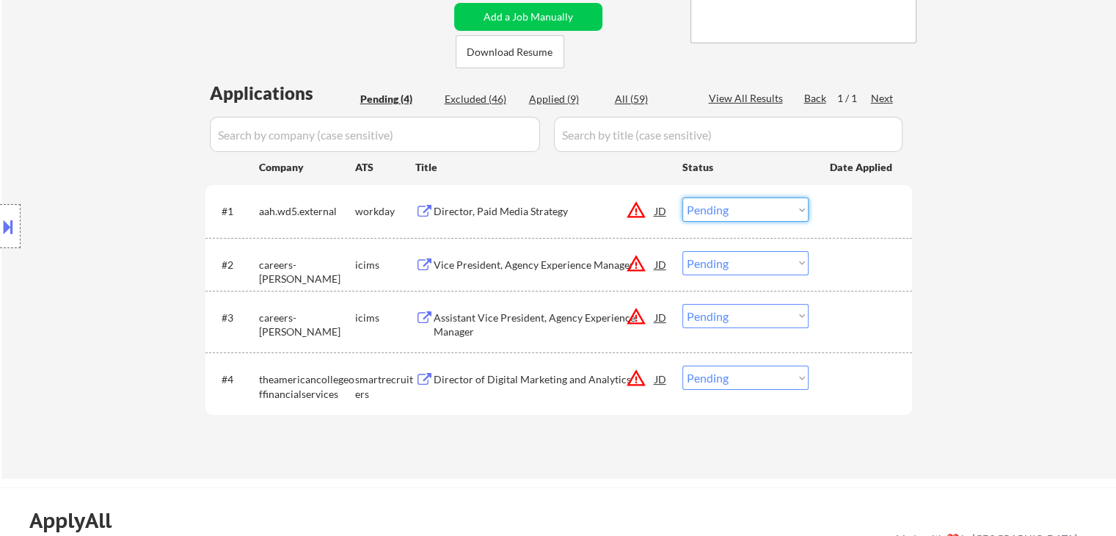
click at [610, 206] on select "Choose an option... Pending Applied Excluded (Questions) Excluded (Expired) Exc…" at bounding box center [745, 209] width 126 height 24
click at [610, 197] on select "Choose an option... Pending Applied Excluded (Questions) Excluded (Expired) Exc…" at bounding box center [745, 209] width 126 height 24
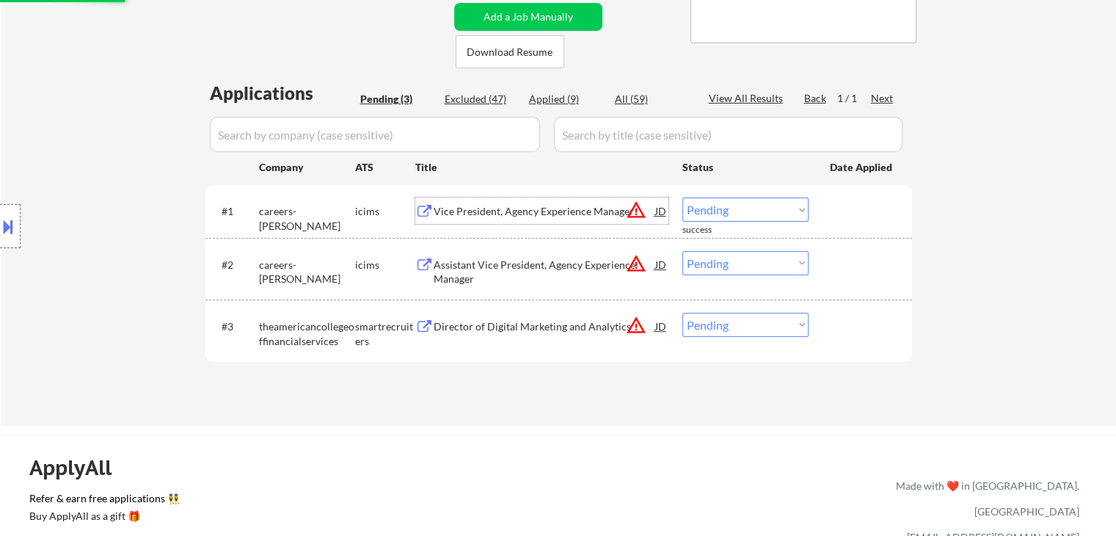
click at [483, 210] on div "Vice President, Agency Experience Manager" at bounding box center [545, 211] width 222 height 15
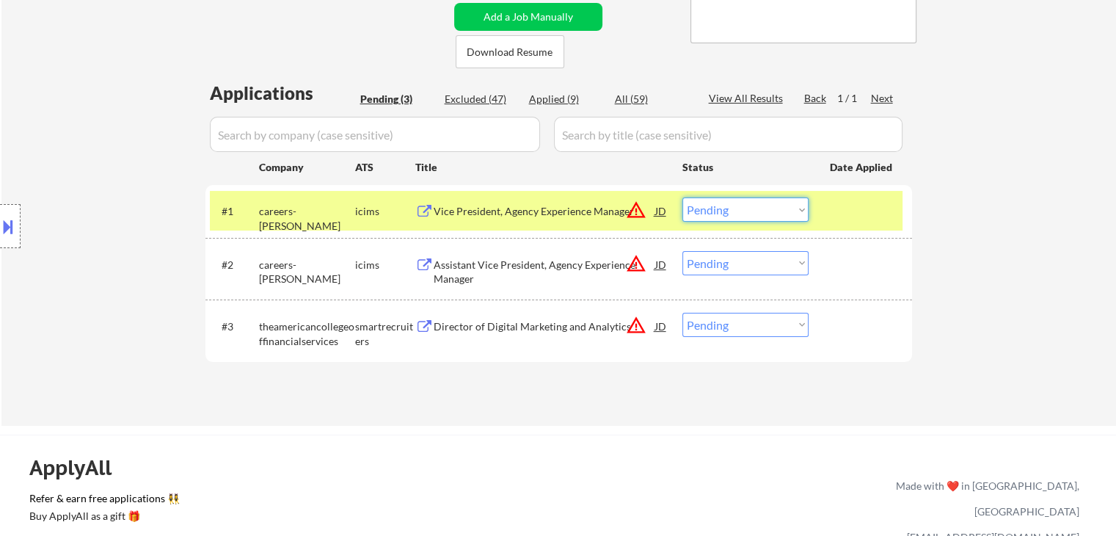
click at [610, 213] on select "Choose an option... Pending Applied Excluded (Questions) Excluded (Expired) Exc…" at bounding box center [745, 209] width 126 height 24
click at [610, 197] on select "Choose an option... Pending Applied Excluded (Questions) Excluded (Expired) Exc…" at bounding box center [745, 209] width 126 height 24
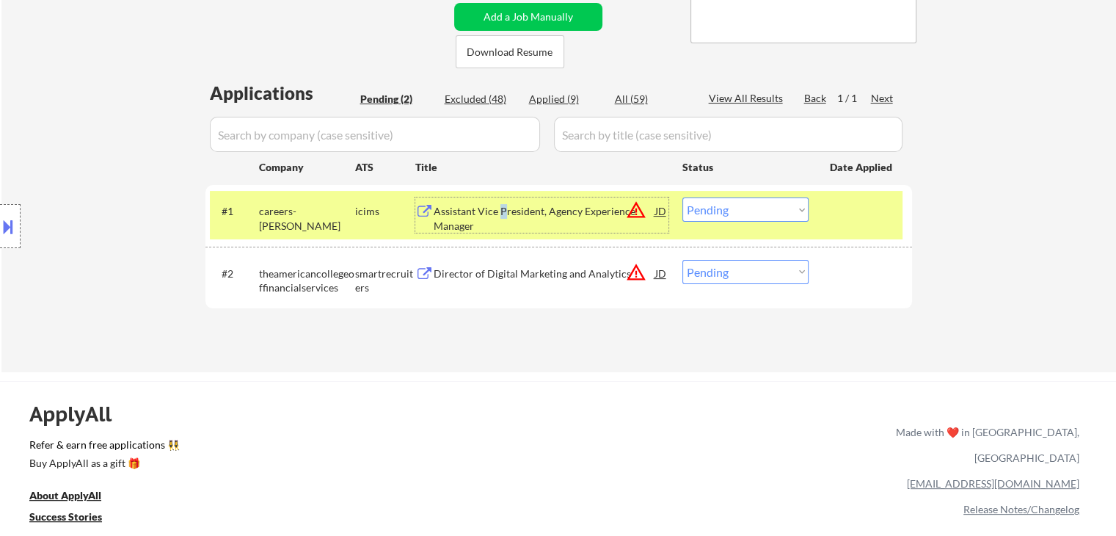
click at [499, 218] on div "Assistant Vice President, Agency Experience Manager" at bounding box center [545, 218] width 222 height 29
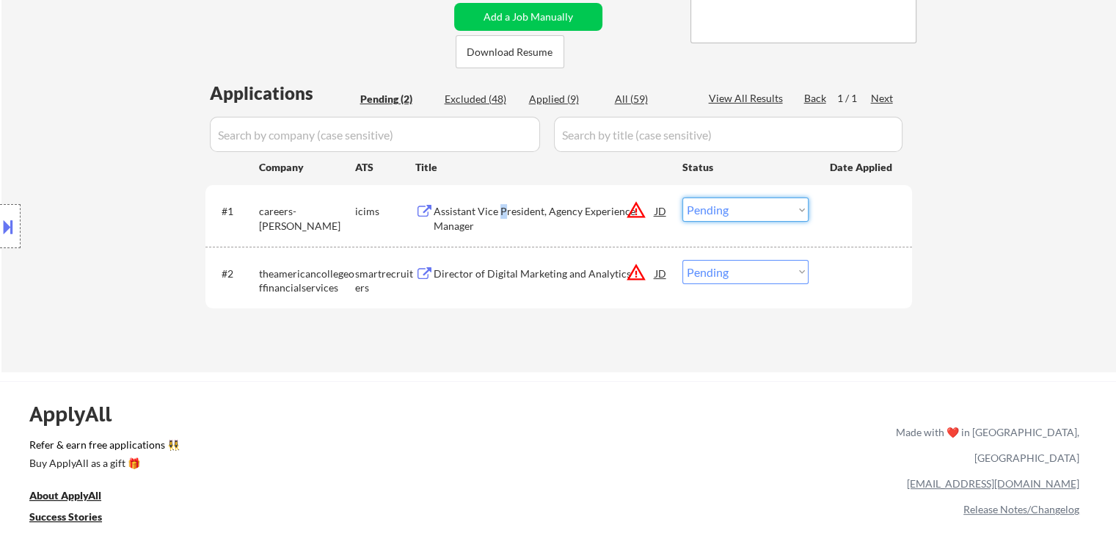
click at [610, 200] on select "Choose an option... Pending Applied Excluded (Questions) Excluded (Expired) Exc…" at bounding box center [745, 209] width 126 height 24
click at [610, 197] on select "Choose an option... Pending Applied Excluded (Questions) Excluded (Expired) Exc…" at bounding box center [745, 209] width 126 height 24
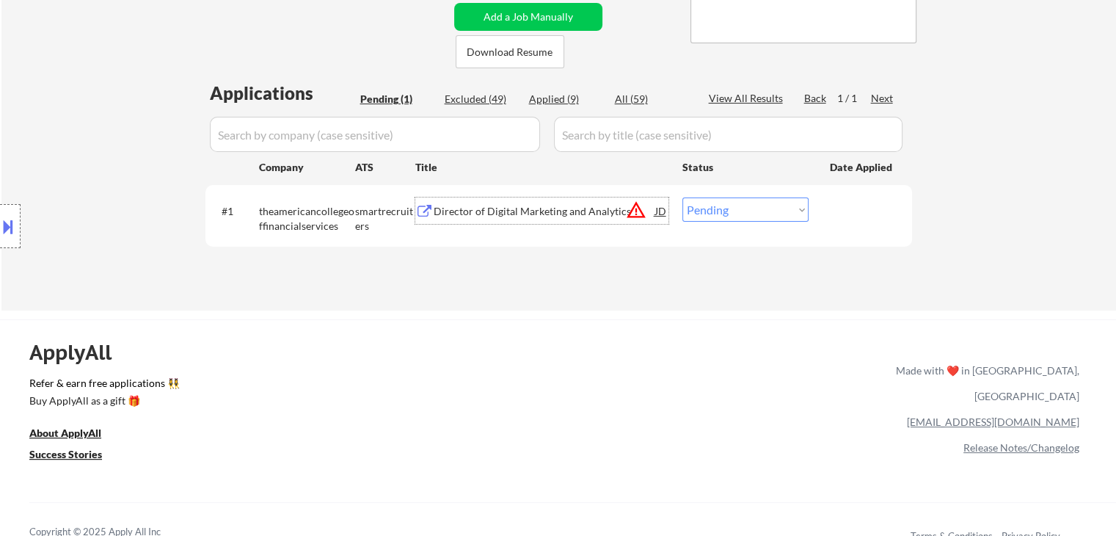
click at [511, 203] on div "Director of Digital Marketing and Analytics" at bounding box center [545, 210] width 222 height 26
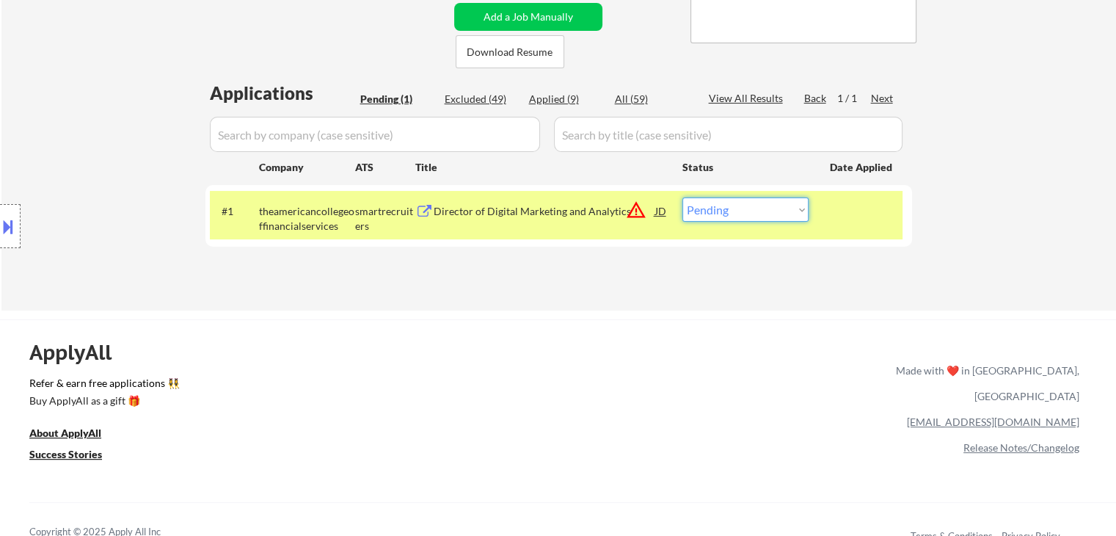
click at [610, 207] on select "Choose an option... Pending Applied Excluded (Questions) Excluded (Expired) Exc…" at bounding box center [745, 209] width 126 height 24
select select ""applied""
click at [610, 197] on select "Choose an option... Pending Applied Excluded (Questions) Excluded (Expired) Exc…" at bounding box center [745, 209] width 126 height 24
